Goal: Communication & Community: Answer question/provide support

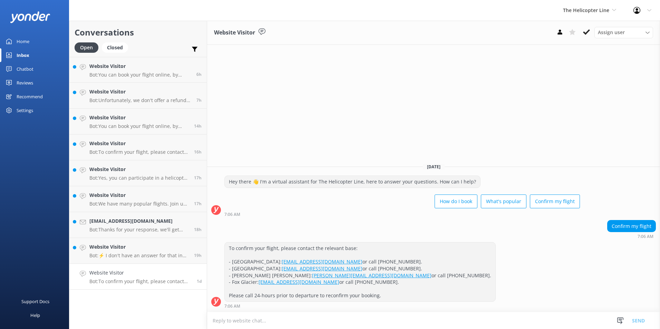
click at [158, 274] on h4 "Website Visitor" at bounding box center [140, 273] width 102 height 8
click at [589, 33] on icon at bounding box center [586, 32] width 7 height 7
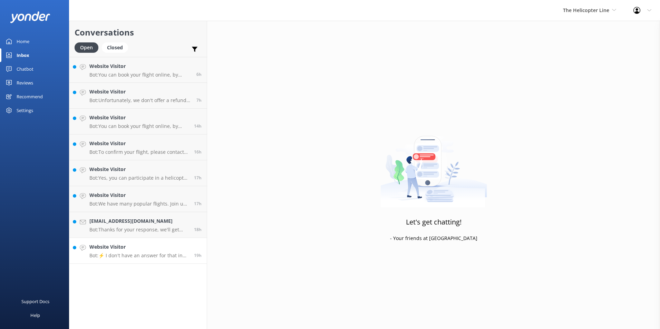
click at [118, 249] on h4 "Website Visitor" at bounding box center [138, 247] width 99 height 8
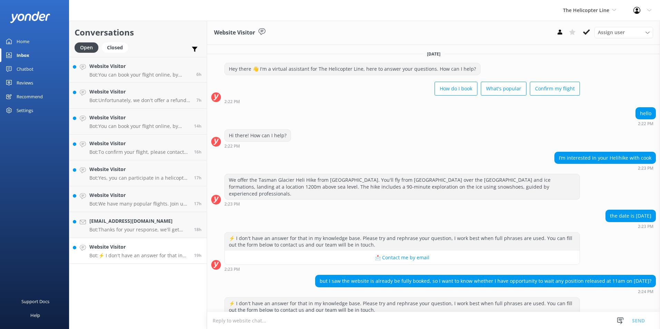
scroll to position [28, 0]
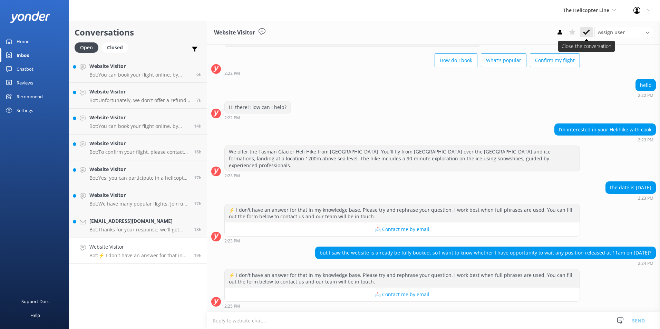
click at [583, 34] on icon at bounding box center [586, 32] width 7 height 7
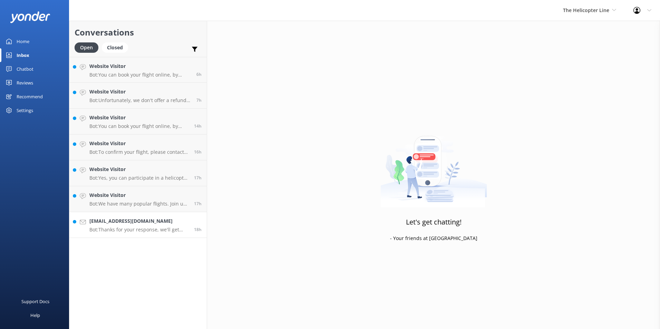
click at [126, 226] on div "[EMAIL_ADDRESS][DOMAIN_NAME] Bot: Thanks for your response, we'll get back to y…" at bounding box center [138, 224] width 99 height 15
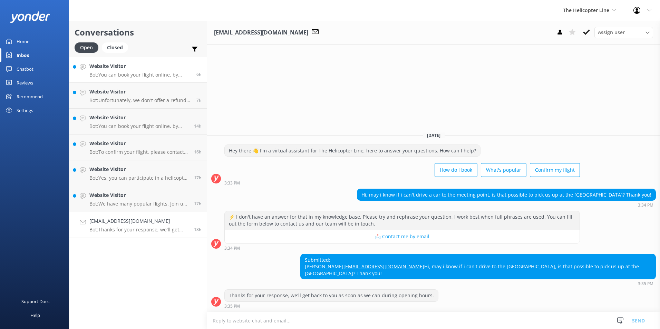
click at [166, 76] on p "Bot: You can book your flight online, by phone, or via email. View availability…" at bounding box center [140, 75] width 102 height 6
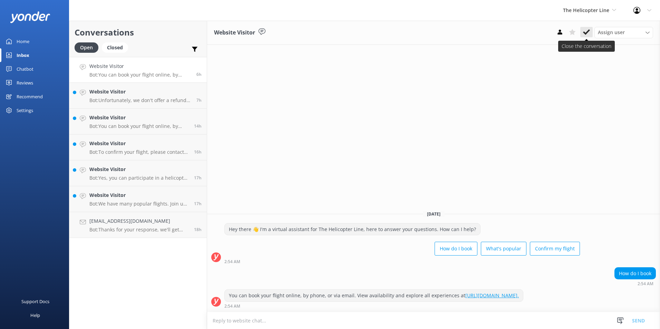
click at [588, 31] on use at bounding box center [586, 32] width 7 height 6
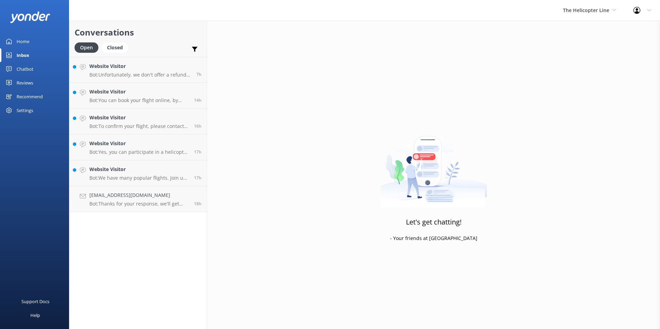
click at [26, 44] on div "Home" at bounding box center [23, 41] width 13 height 14
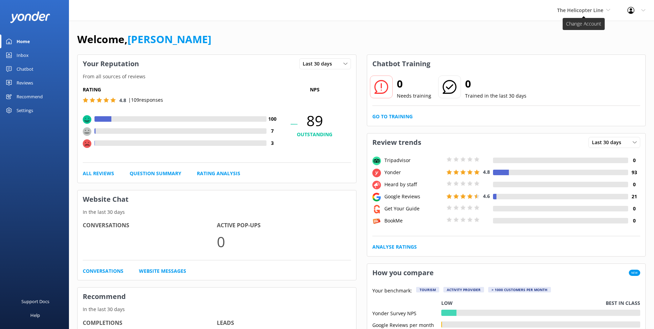
drag, startPoint x: 593, startPoint y: 6, endPoint x: 591, endPoint y: 8, distance: 3.7
click at [593, 6] on div "The Helicopter Line Milford Sound Scenic Flights Glacier Helicopters The Helico…" at bounding box center [584, 10] width 70 height 21
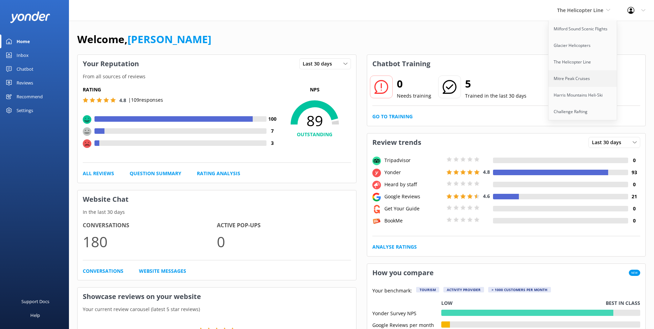
click at [580, 78] on link "Mitre Peak Cruises" at bounding box center [583, 78] width 69 height 17
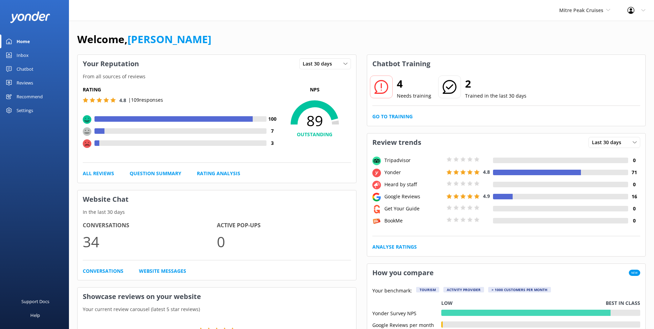
click at [30, 63] on div "Chatbot" at bounding box center [25, 69] width 17 height 14
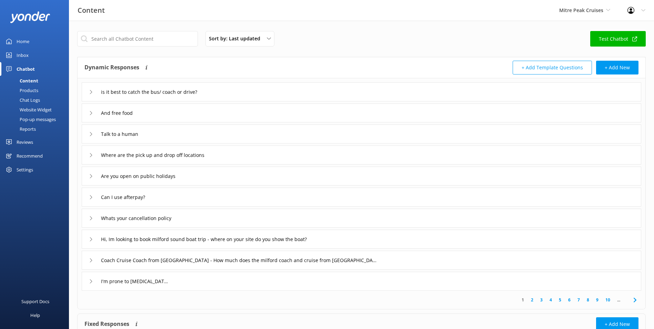
click at [30, 52] on link "Inbox" at bounding box center [34, 55] width 69 height 14
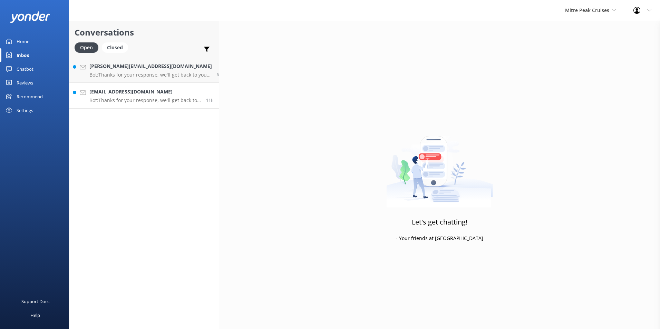
click at [147, 101] on p "Bot: Thanks for your response, we'll get back to you as soon as we can during o…" at bounding box center [144, 100] width 111 height 6
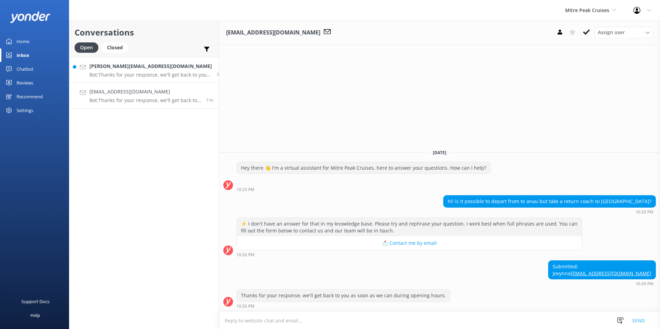
click at [162, 71] on div "[PERSON_NAME][EMAIL_ADDRESS][DOMAIN_NAME] Bot: Thanks for your response, we'll …" at bounding box center [150, 69] width 122 height 15
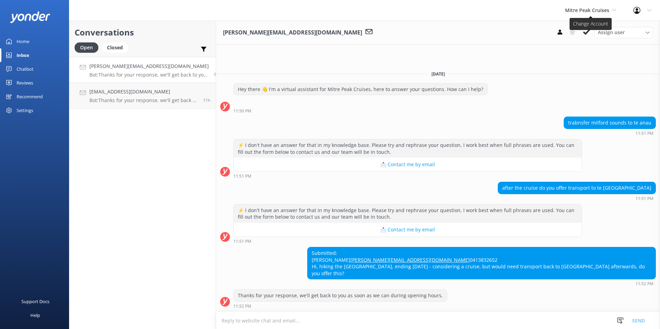
click at [599, 9] on span "Mitre Peak Cruises" at bounding box center [587, 10] width 44 height 7
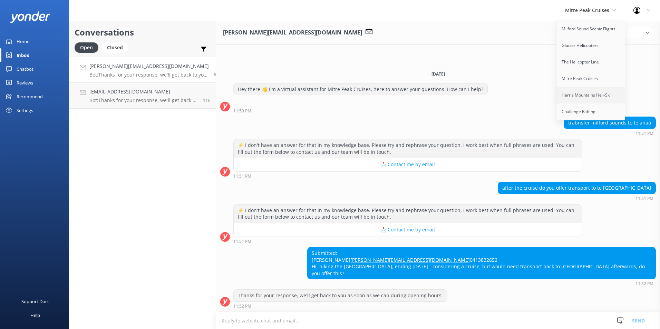
click at [589, 91] on link "Harris Mountains Heli-Ski" at bounding box center [590, 95] width 69 height 17
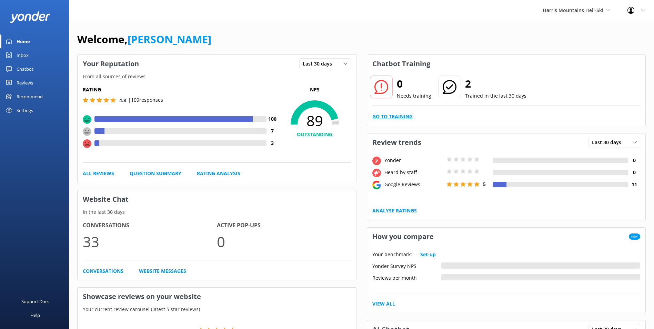
click at [388, 119] on link "Go to Training" at bounding box center [393, 117] width 40 height 8
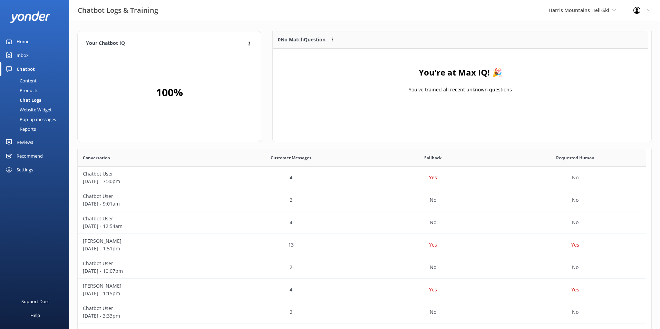
scroll to position [81, 369]
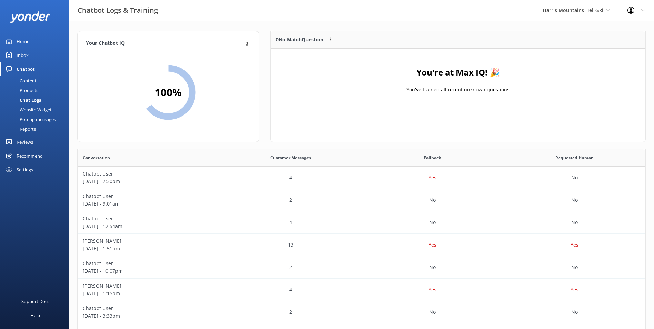
click at [25, 53] on div "Inbox" at bounding box center [23, 55] width 12 height 14
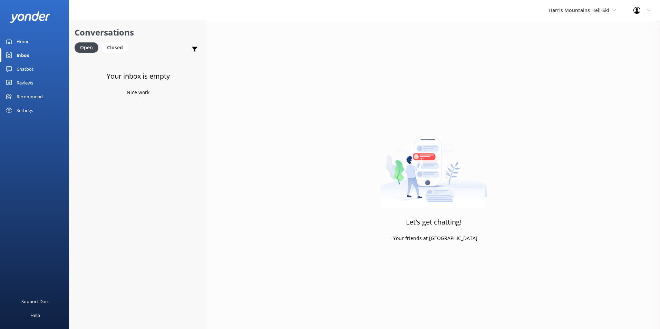
click at [567, 16] on div "[PERSON_NAME] Mountains Heli-Ski Milford Sound Scenic Flights Glacier Helicopte…" at bounding box center [582, 10] width 85 height 21
click at [579, 120] on link "Challenge Rafting" at bounding box center [574, 111] width 69 height 17
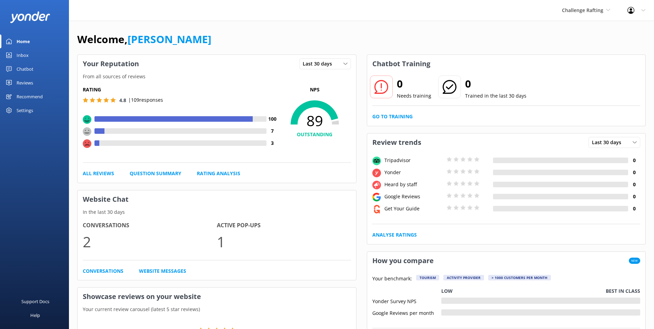
click at [27, 59] on div "Inbox" at bounding box center [23, 55] width 12 height 14
